Goal: Navigation & Orientation: Understand site structure

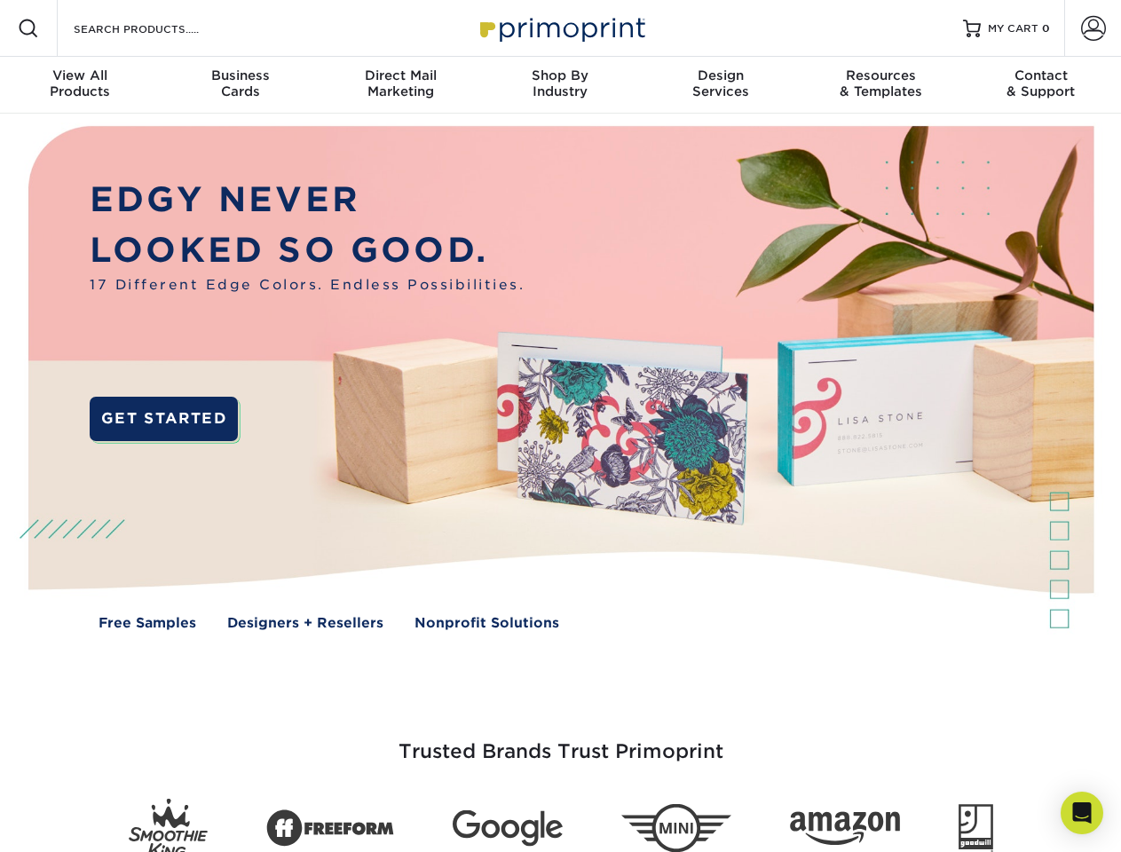
click at [560, 426] on img at bounding box center [560, 391] width 1110 height 555
click at [28, 28] on span at bounding box center [28, 28] width 21 height 21
click at [1093, 28] on span at bounding box center [1093, 28] width 25 height 25
click at [80, 85] on div "View All Products" at bounding box center [80, 83] width 160 height 32
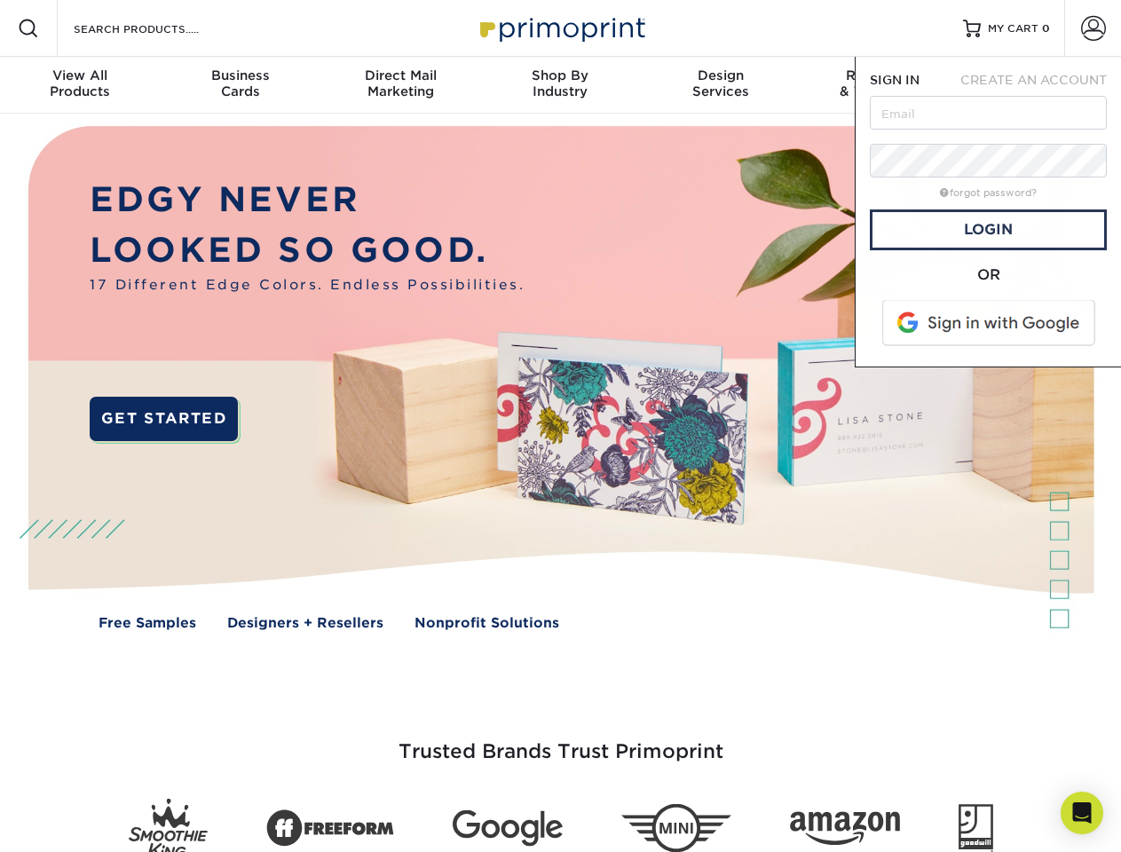
click at [240, 85] on div "Business Cards" at bounding box center [240, 83] width 160 height 32
click at [400, 85] on div "Direct Mail Marketing" at bounding box center [400, 83] width 160 height 32
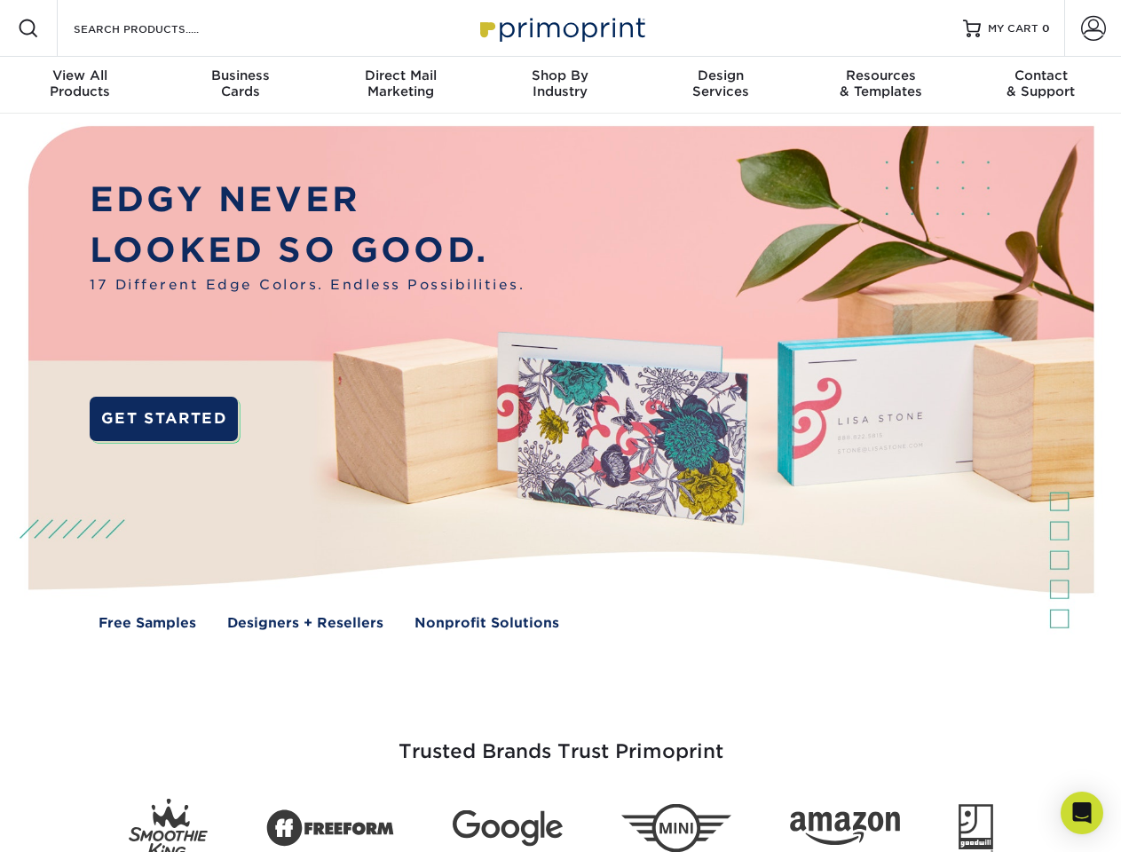
click at [560, 85] on div "Shop By Industry" at bounding box center [560, 83] width 160 height 32
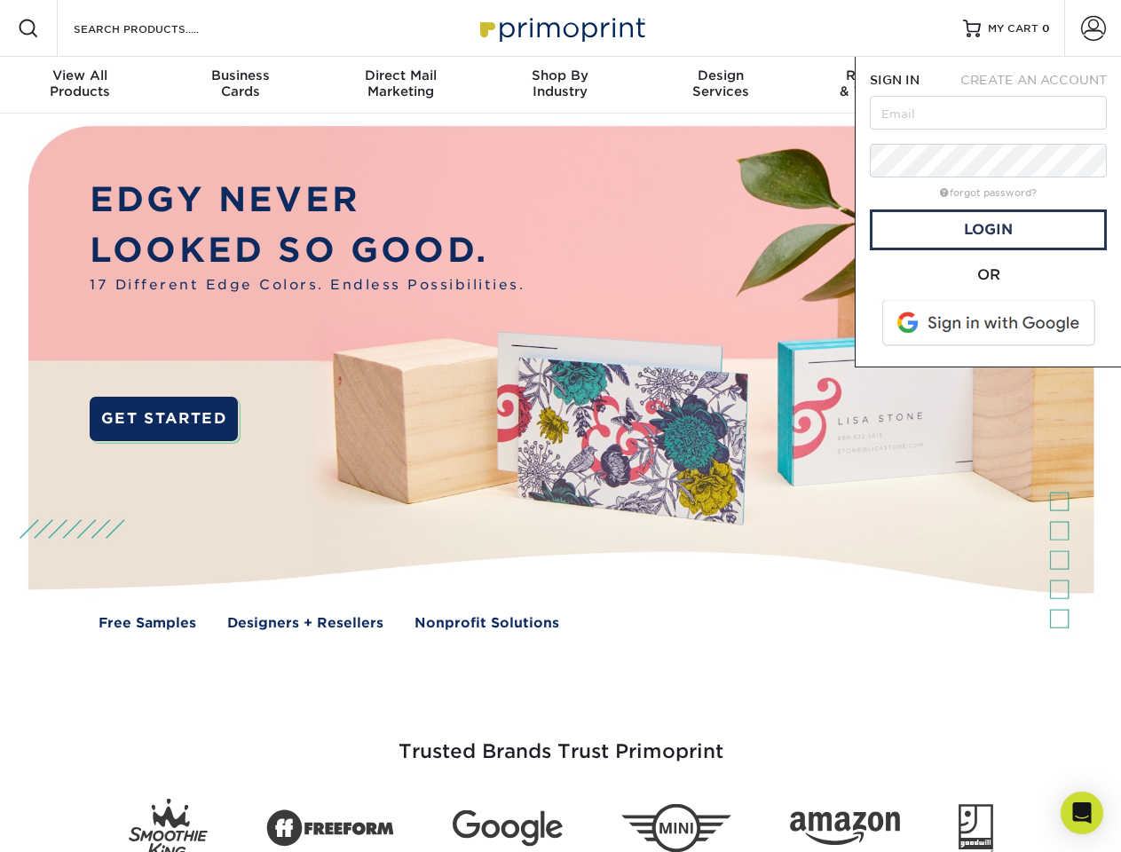
click at [721, 85] on div "Design Services" at bounding box center [721, 83] width 160 height 32
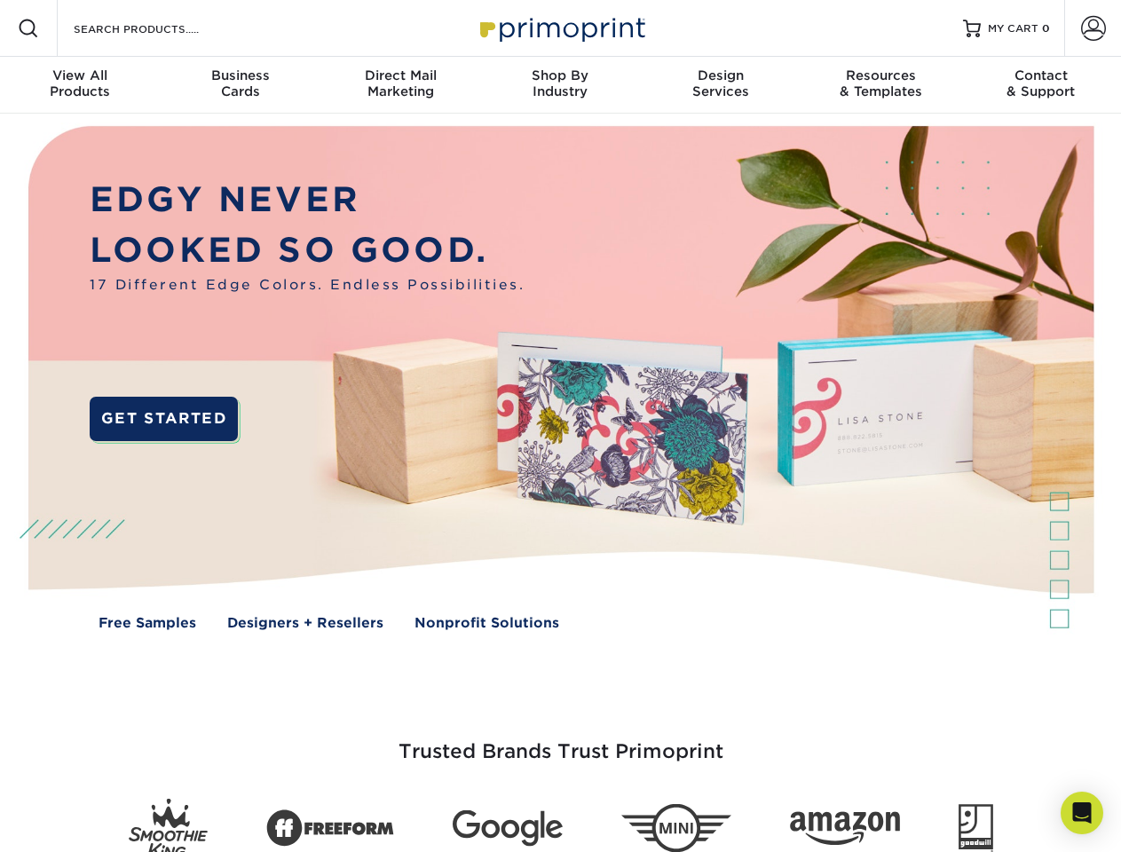
click at [881, 85] on span "SIGN IN" at bounding box center [895, 80] width 50 height 14
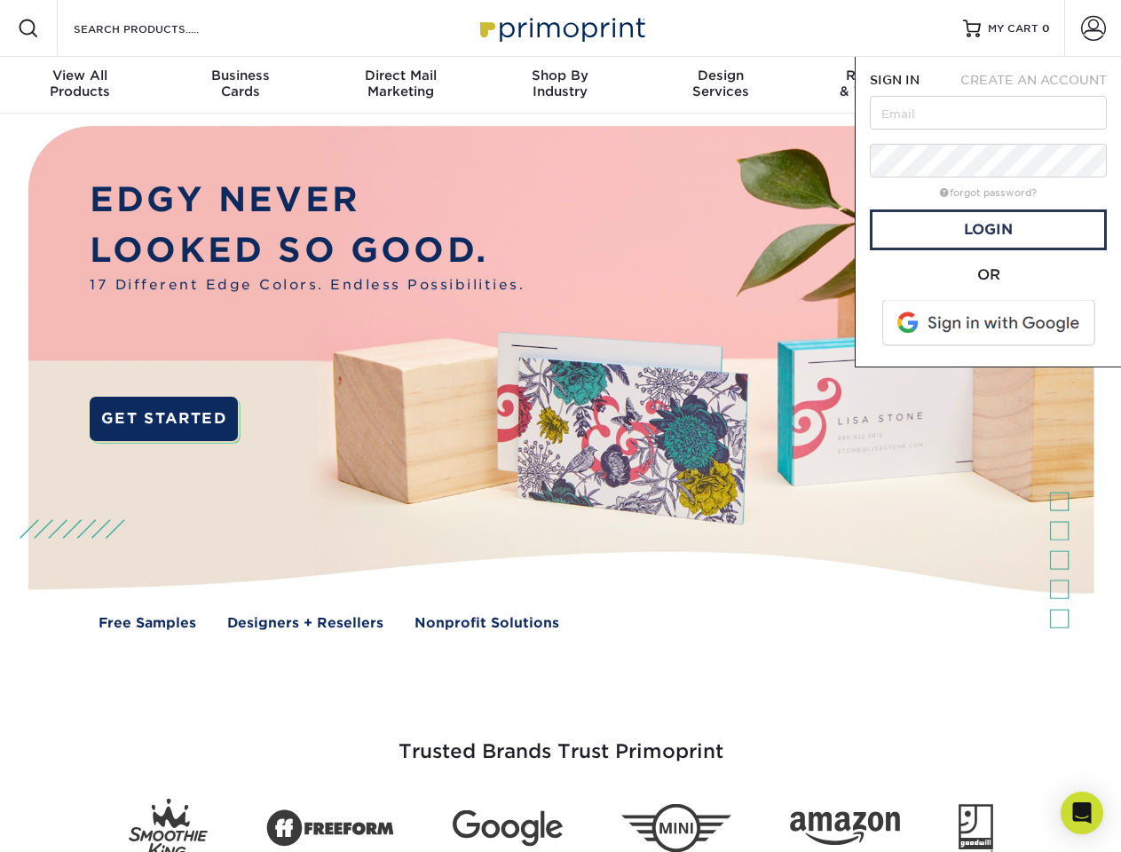
click at [1041, 85] on div "Contact & Support" at bounding box center [1041, 83] width 160 height 32
